Goal: Entertainment & Leisure: Consume media (video, audio)

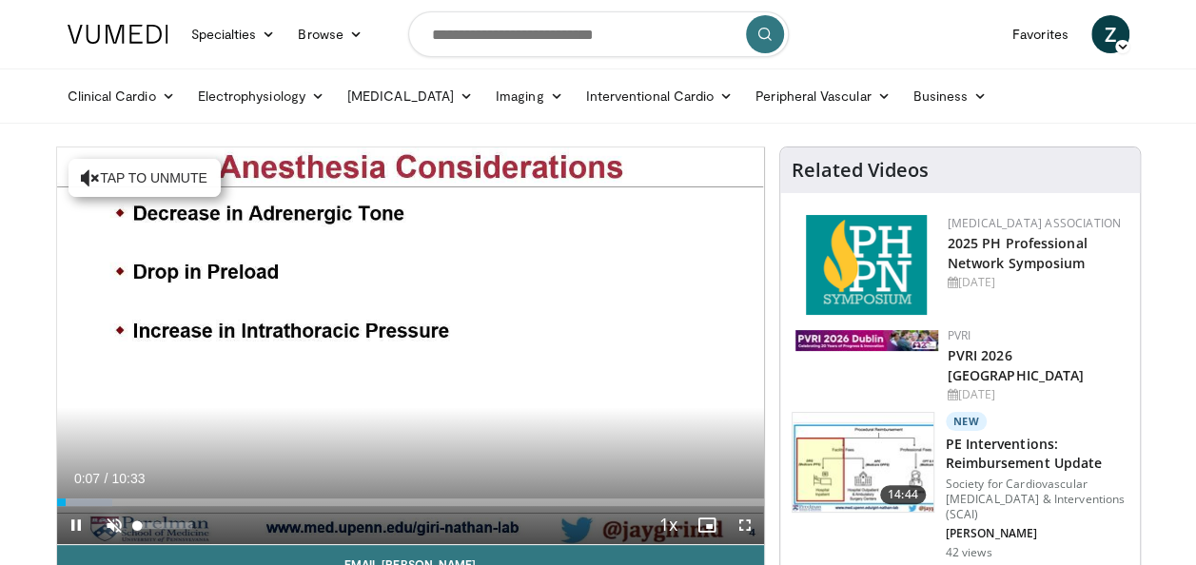
click at [113, 520] on span "Video Player" at bounding box center [114, 525] width 38 height 38
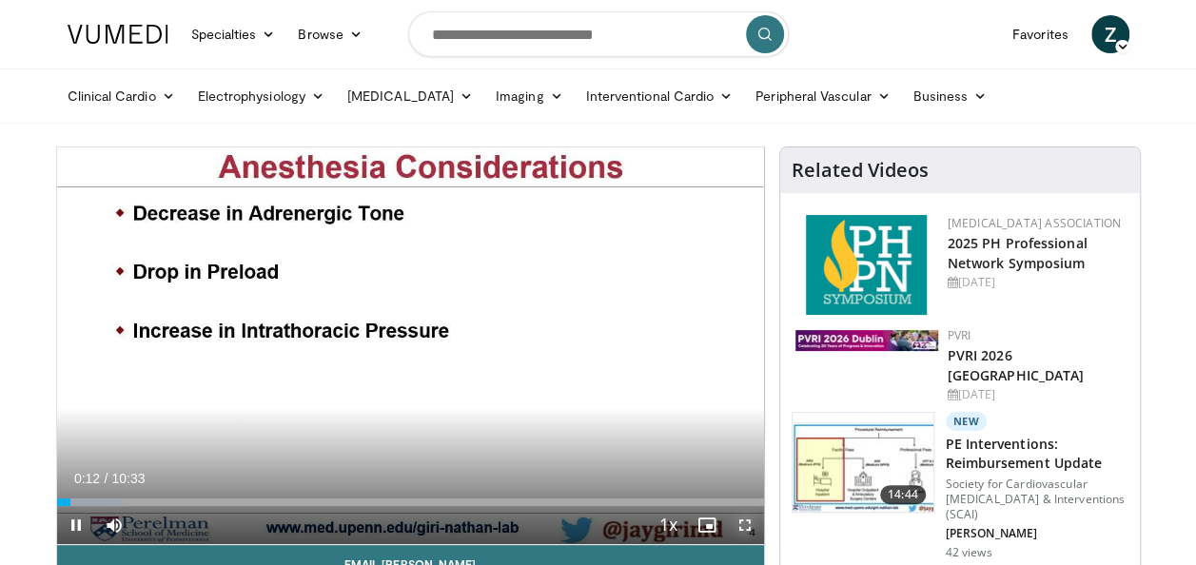
click at [745, 523] on span "Video Player" at bounding box center [745, 525] width 38 height 38
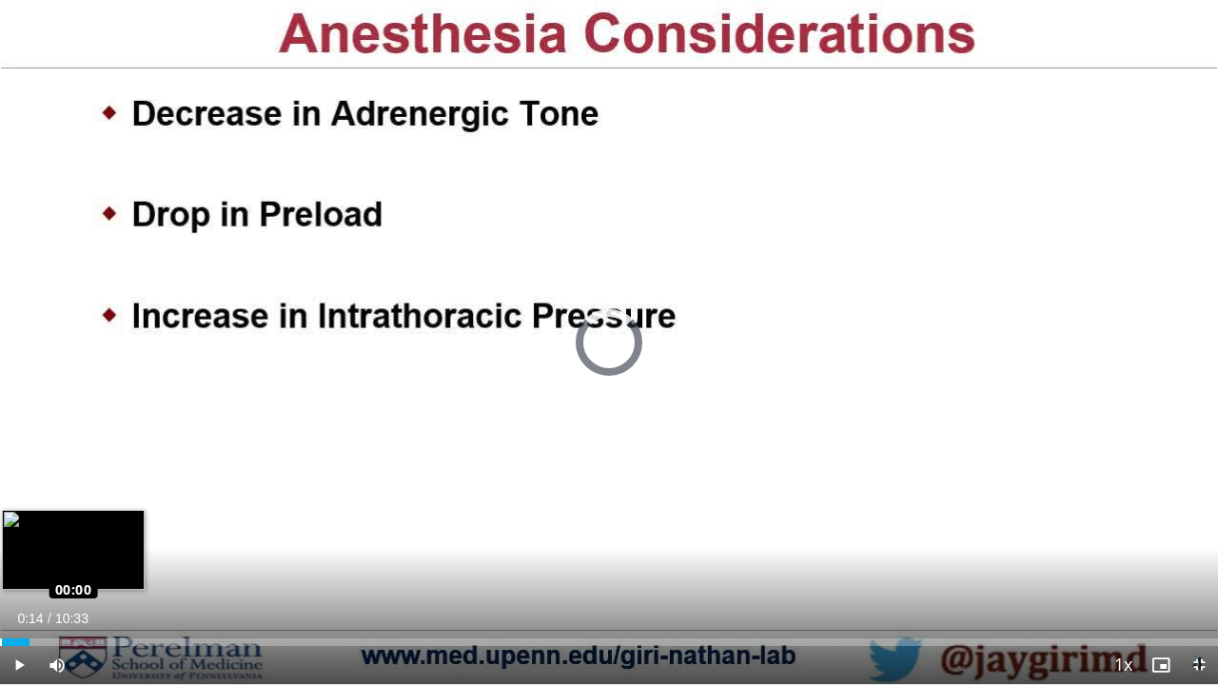
drag, startPoint x: 29, startPoint y: 641, endPoint x: 0, endPoint y: 645, distance: 29.7
click at [0, 564] on div "Loaded : 0.00% 00:00 00:00" at bounding box center [609, 642] width 1218 height 8
drag, startPoint x: 10, startPoint y: 641, endPoint x: 0, endPoint y: 638, distance: 11.1
click at [0, 564] on div "Loaded : 7.87% 00:00 00:00" at bounding box center [609, 637] width 1218 height 18
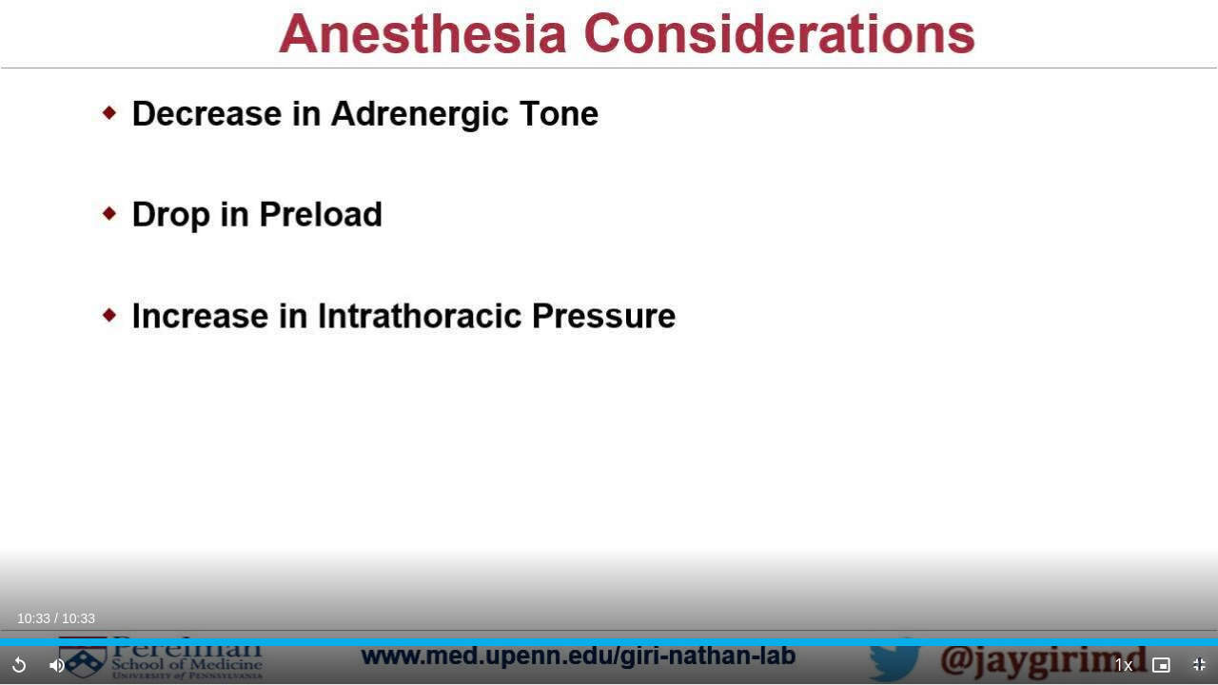
click at [1195, 564] on span "Video Player" at bounding box center [1199, 665] width 38 height 38
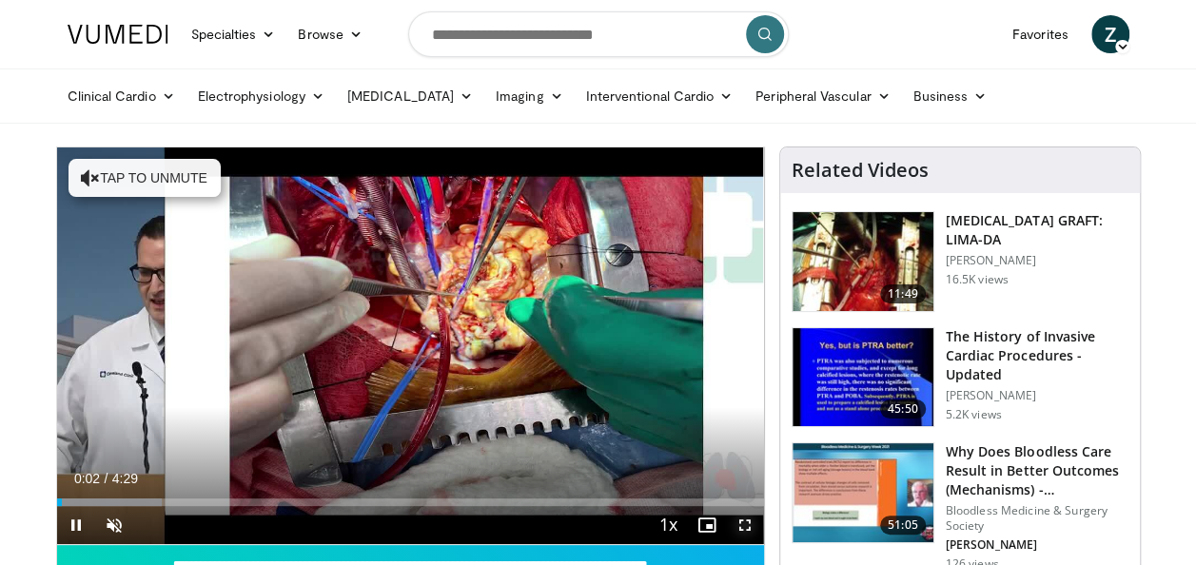
click at [744, 520] on span "Video Player" at bounding box center [745, 525] width 38 height 38
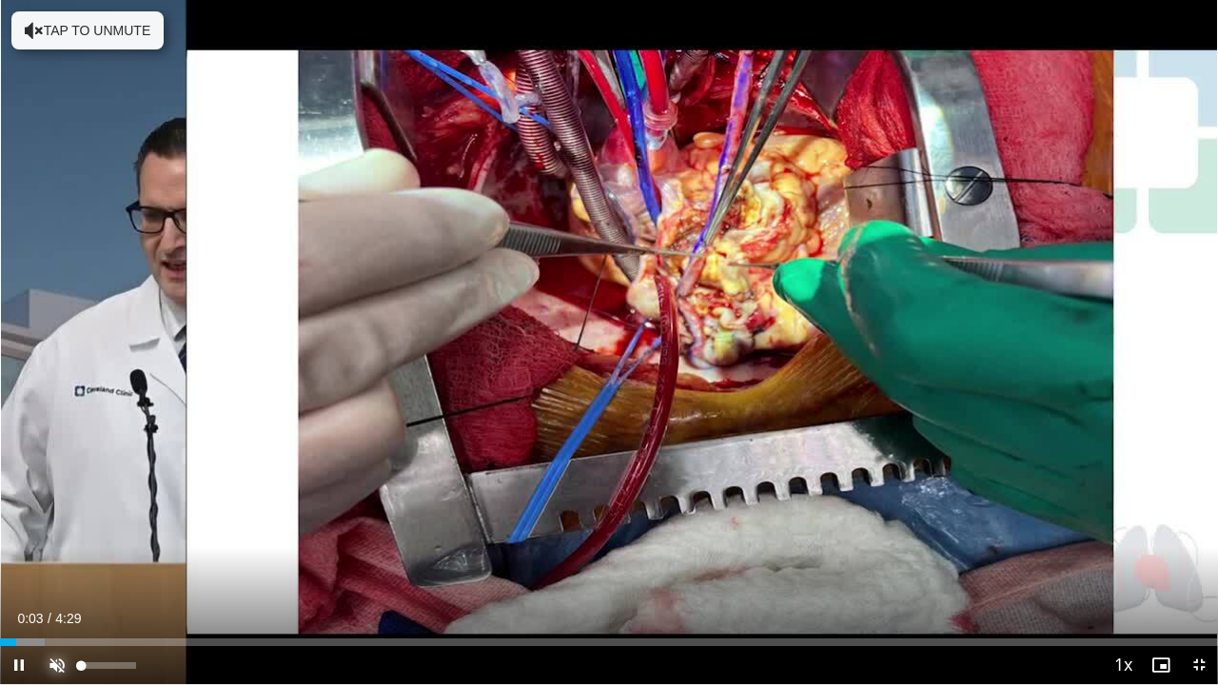
click at [62, 564] on span "Video Player" at bounding box center [57, 665] width 38 height 38
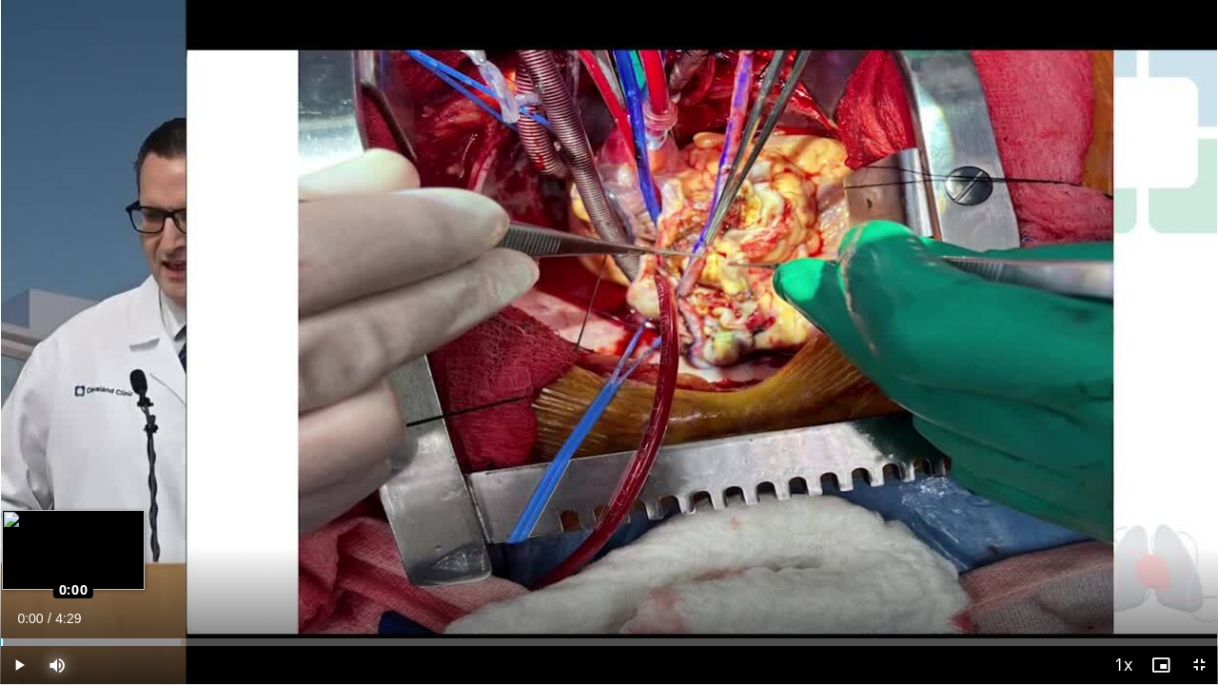
drag, startPoint x: 19, startPoint y: 638, endPoint x: 0, endPoint y: 638, distance: 19.1
click at [0, 564] on div "Loaded : 14.81% 0:00 0:00" at bounding box center [609, 637] width 1218 height 18
